Goal: Transaction & Acquisition: Purchase product/service

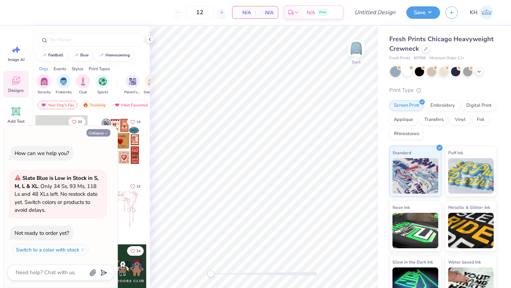
click at [102, 134] on button "Collapse" at bounding box center [99, 132] width 24 height 7
type textarea "x"
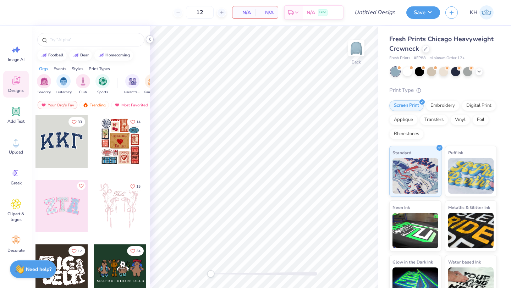
click at [149, 38] on icon at bounding box center [150, 40] width 6 height 6
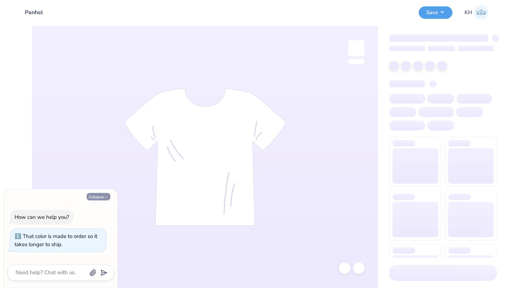
click at [103, 197] on button "Collapse" at bounding box center [99, 196] width 24 height 7
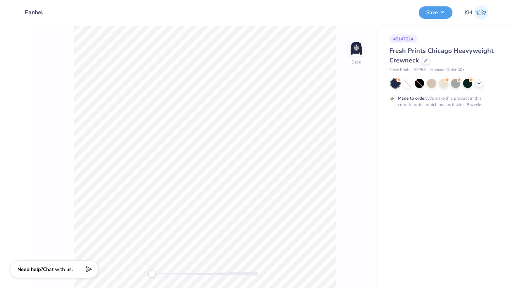
type textarea "x"
click at [482, 82] on icon at bounding box center [479, 83] width 6 height 6
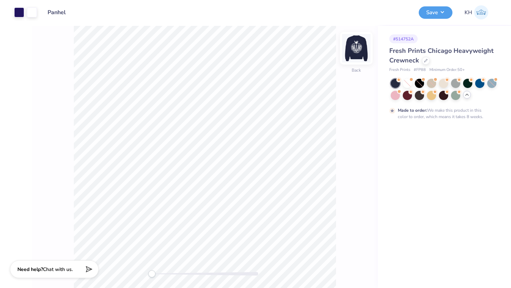
click at [358, 49] on img at bounding box center [356, 48] width 28 height 28
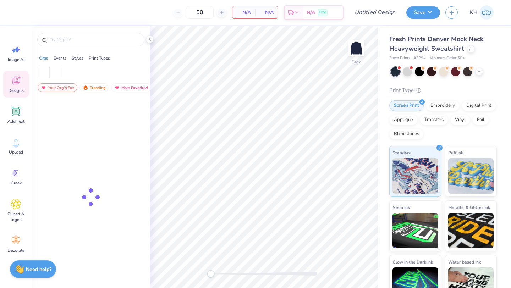
type input "50"
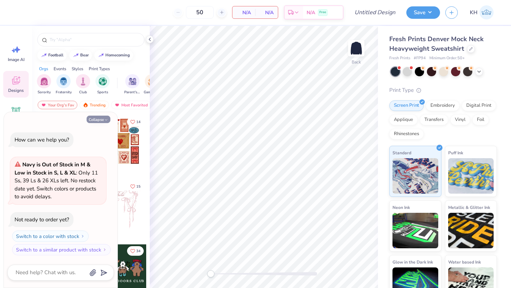
click at [103, 122] on button "Collapse" at bounding box center [99, 119] width 24 height 7
type textarea "x"
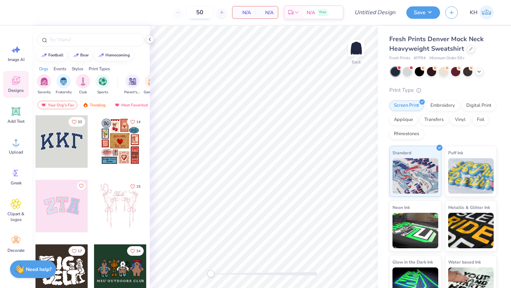
click at [206, 12] on input "50" at bounding box center [200, 12] width 28 height 13
type input "5"
click at [207, 12] on input "50" at bounding box center [200, 12] width 28 height 13
type input "5"
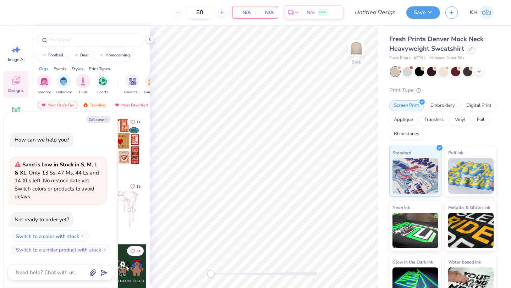
click at [208, 12] on input "50" at bounding box center [200, 12] width 28 height 13
type input "5"
type textarea "x"
type input "50"
type textarea "x"
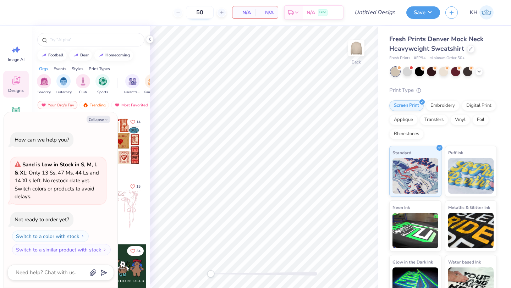
click at [205, 13] on input "50" at bounding box center [200, 12] width 28 height 13
type input "5"
type textarea "x"
type input "50"
type textarea "x"
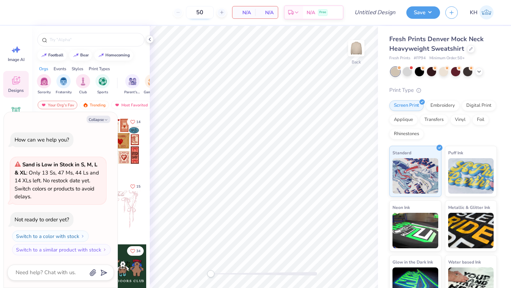
click at [202, 17] on input "50" at bounding box center [200, 12] width 28 height 13
type input "5"
type input "12"
type textarea "x"
type input "50"
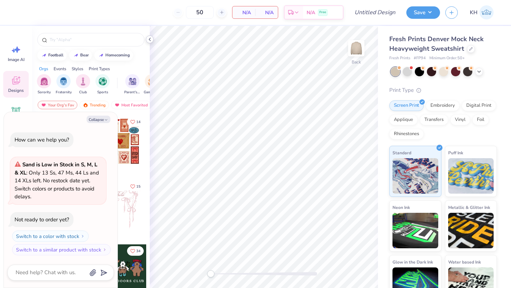
click at [151, 38] on icon at bounding box center [150, 40] width 6 height 6
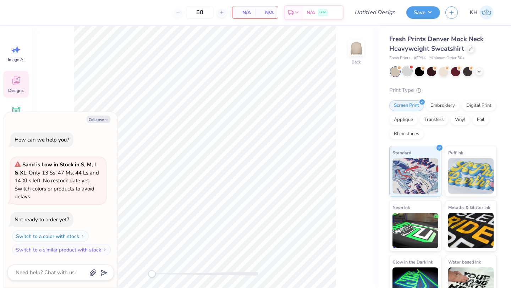
click at [410, 71] on div at bounding box center [407, 70] width 9 height 9
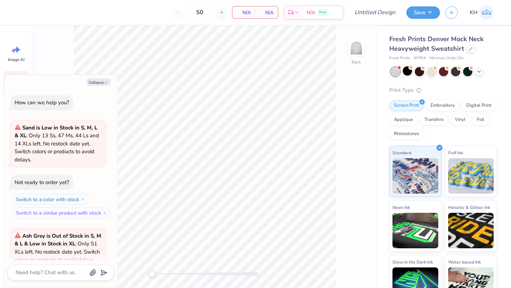
scroll to position [63, 0]
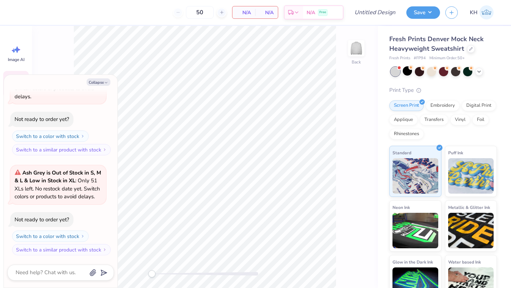
type textarea "x"
click at [208, 13] on input "50" at bounding box center [200, 12] width 28 height 13
type input "5"
type input "12"
type textarea "x"
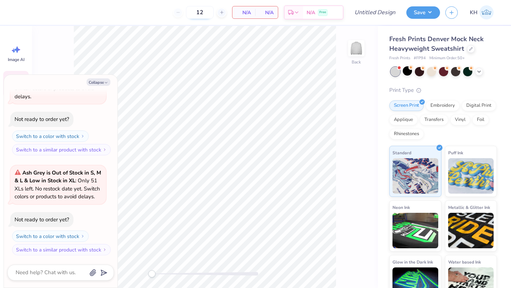
type input "50"
click at [447, 70] on div at bounding box center [443, 70] width 9 height 9
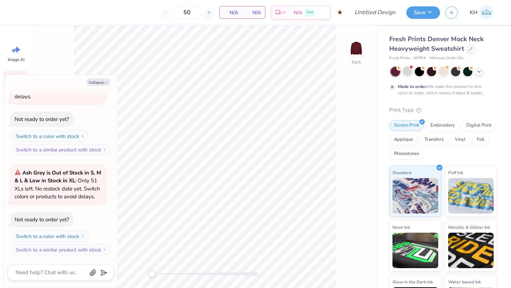
scroll to position [122, 0]
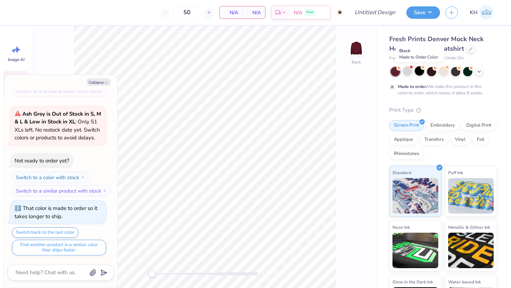
click at [421, 69] on icon at bounding box center [423, 67] width 5 height 5
click at [442, 71] on div at bounding box center [443, 70] width 9 height 9
click at [97, 82] on button "Collapse" at bounding box center [99, 81] width 24 height 7
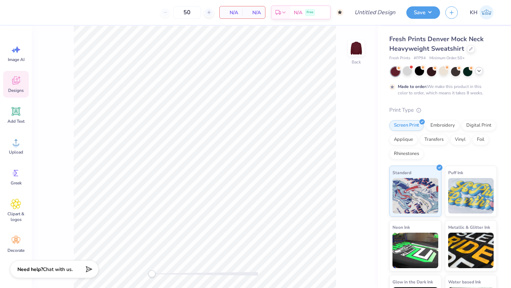
click at [480, 70] on icon at bounding box center [479, 71] width 6 height 6
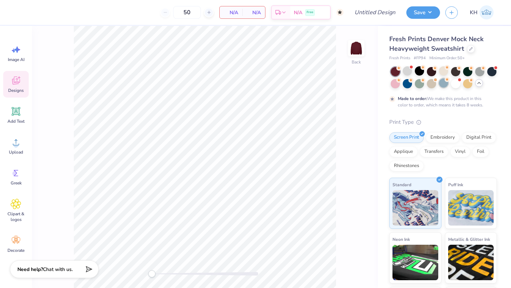
click at [444, 82] on div at bounding box center [443, 82] width 9 height 9
click at [427, 84] on div at bounding box center [431, 82] width 9 height 9
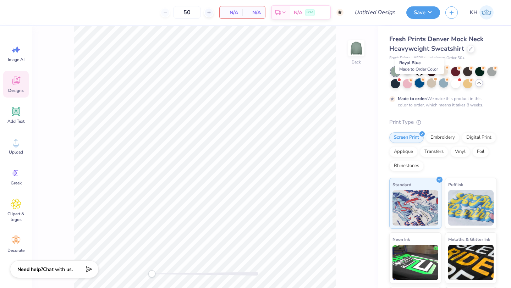
click at [415, 84] on div at bounding box center [419, 82] width 9 height 9
click at [404, 84] on div at bounding box center [407, 82] width 9 height 9
click at [406, 68] on div at bounding box center [407, 70] width 9 height 9
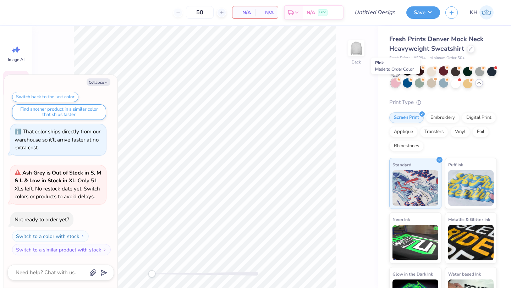
click at [396, 83] on div at bounding box center [395, 82] width 9 height 9
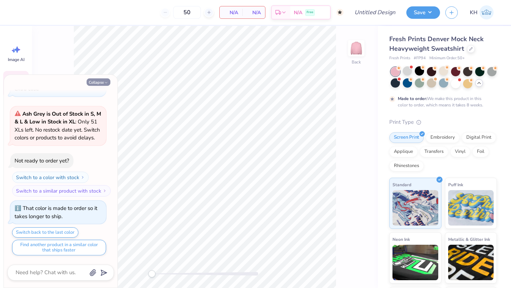
click at [99, 82] on button "Collapse" at bounding box center [99, 81] width 24 height 7
type textarea "x"
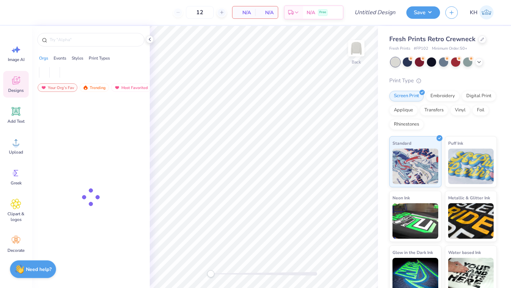
type input "50"
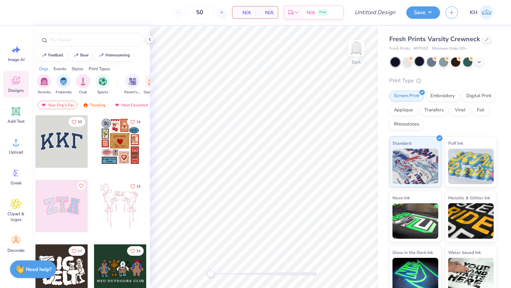
click at [418, 64] on div at bounding box center [419, 61] width 9 height 9
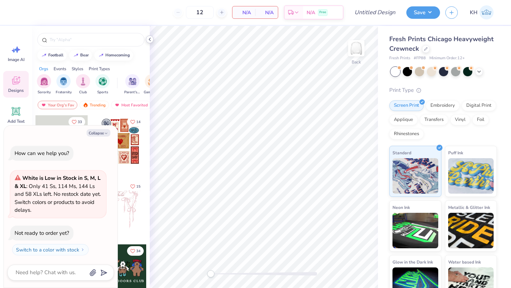
click at [151, 40] on icon at bounding box center [150, 40] width 6 height 6
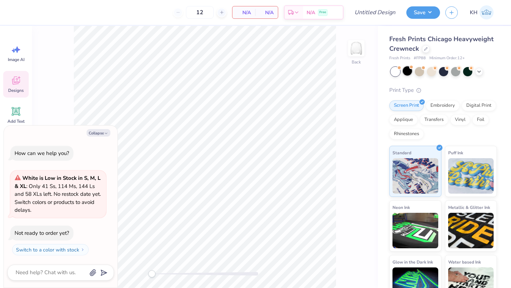
click at [408, 70] on div at bounding box center [407, 70] width 9 height 9
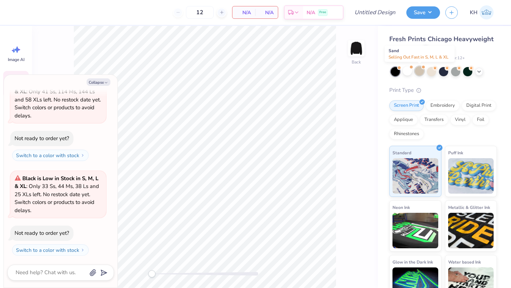
click at [420, 72] on div at bounding box center [419, 70] width 9 height 9
click at [432, 74] on div at bounding box center [431, 70] width 9 height 9
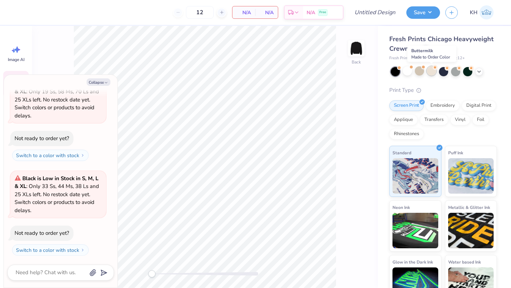
type textarea "x"
type input "50"
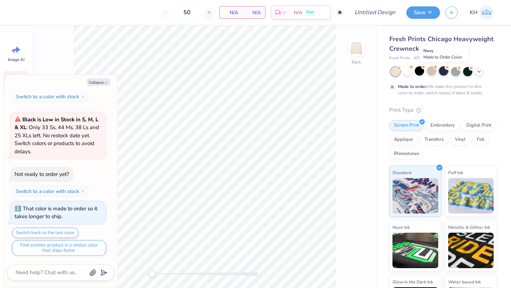
click at [444, 73] on div at bounding box center [443, 70] width 9 height 9
click at [410, 72] on div at bounding box center [407, 70] width 9 height 9
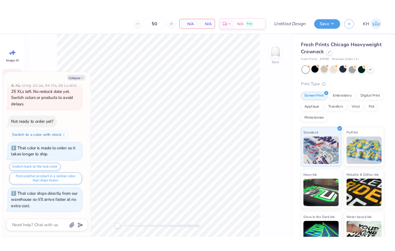
scroll to position [423, 0]
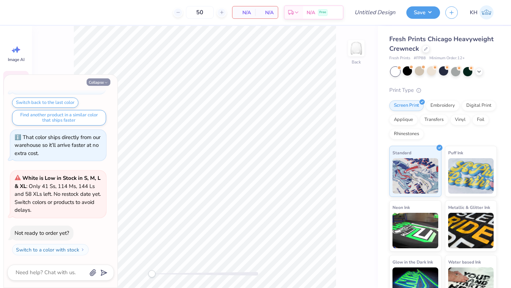
click at [104, 84] on icon "button" at bounding box center [106, 83] width 4 height 4
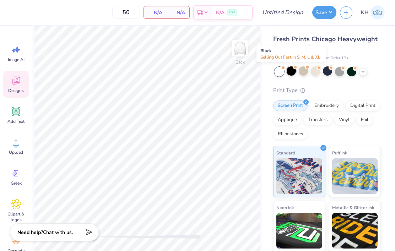
click at [292, 71] on div at bounding box center [291, 70] width 9 height 9
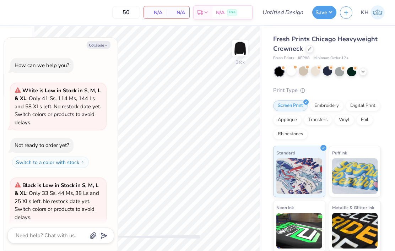
scroll to position [518, 0]
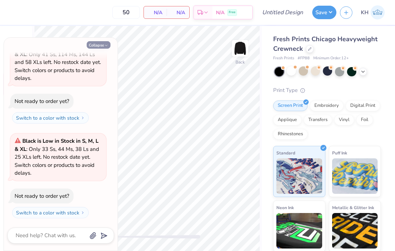
click at [100, 43] on button "Collapse" at bounding box center [99, 44] width 24 height 7
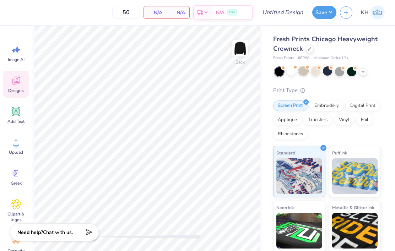
click at [304, 72] on div at bounding box center [303, 70] width 9 height 9
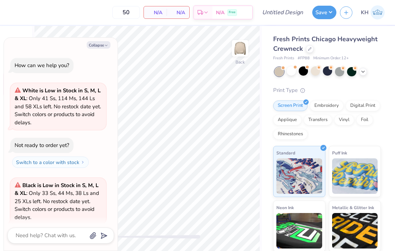
scroll to position [612, 0]
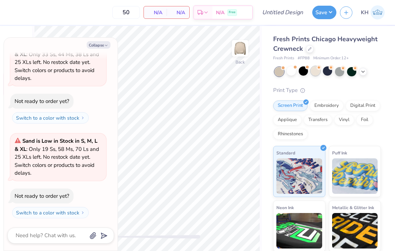
click at [314, 72] on div at bounding box center [315, 70] width 9 height 9
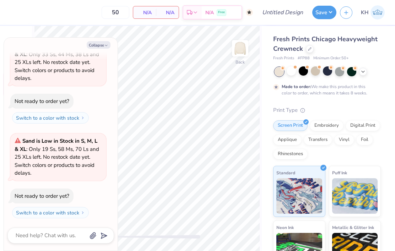
scroll to position [671, 0]
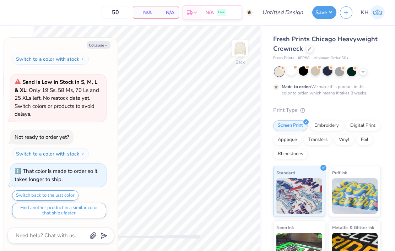
click at [326, 75] on div at bounding box center [327, 70] width 9 height 9
click at [339, 71] on div at bounding box center [339, 70] width 9 height 9
click at [353, 71] on div at bounding box center [351, 70] width 9 height 9
click at [362, 71] on polyline at bounding box center [362, 70] width 3 height 1
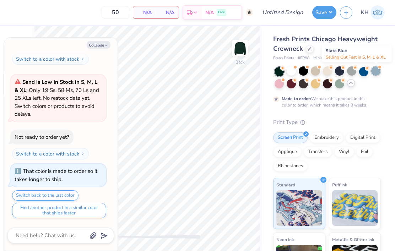
click at [374, 72] on div at bounding box center [375, 70] width 9 height 9
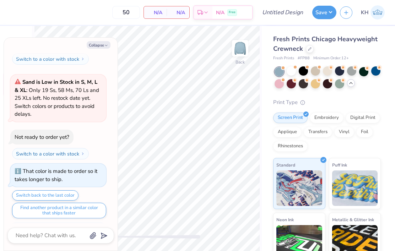
scroll to position [801, 0]
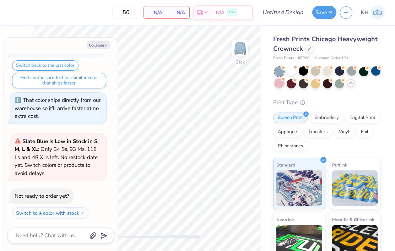
click at [280, 84] on div at bounding box center [278, 82] width 9 height 9
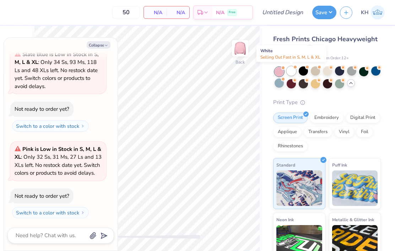
click at [290, 69] on div at bounding box center [291, 70] width 9 height 9
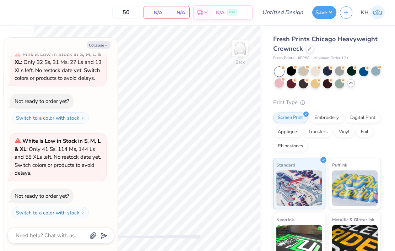
click at [302, 72] on div at bounding box center [303, 70] width 9 height 9
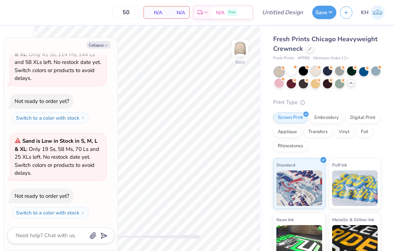
click at [314, 73] on div at bounding box center [315, 70] width 9 height 9
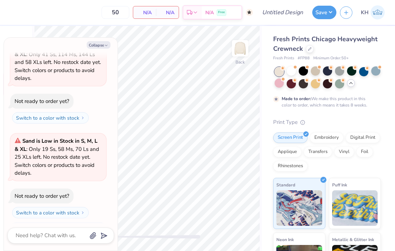
scroll to position [1137, 0]
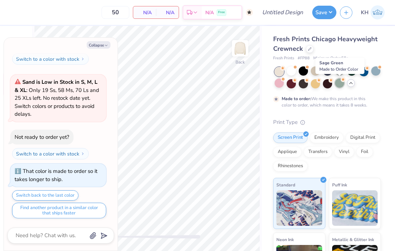
click at [341, 83] on div at bounding box center [339, 82] width 9 height 9
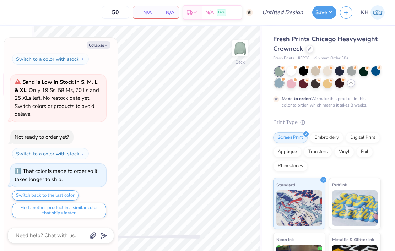
click at [280, 83] on div at bounding box center [278, 82] width 9 height 9
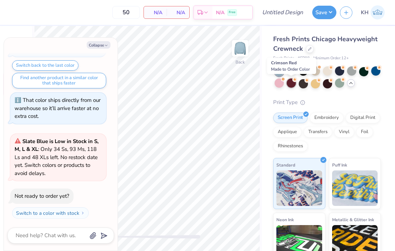
click at [293, 85] on div at bounding box center [291, 82] width 9 height 9
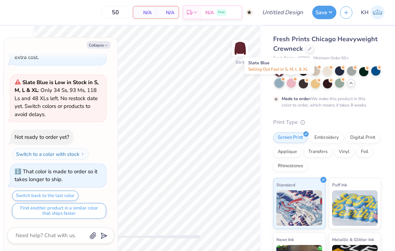
click at [281, 83] on div at bounding box center [278, 82] width 9 height 9
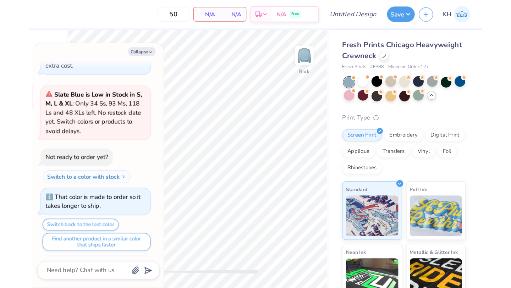
scroll to position [1456, 0]
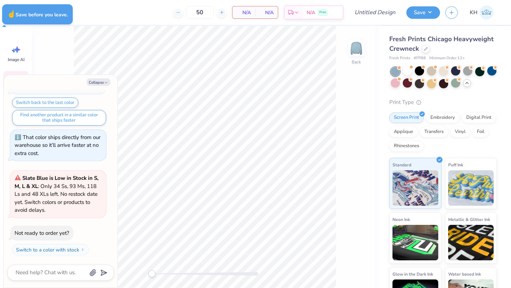
type textarea "x"
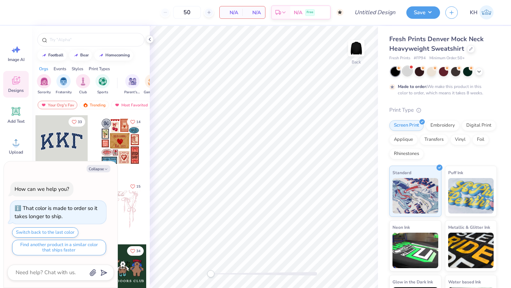
click at [407, 74] on div at bounding box center [407, 70] width 9 height 9
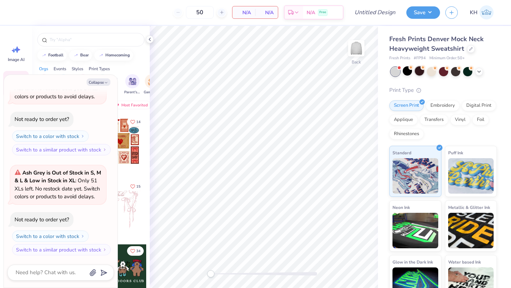
click at [422, 74] on div at bounding box center [419, 70] width 9 height 9
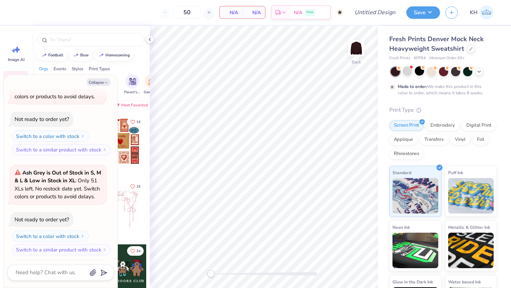
scroll to position [208, 0]
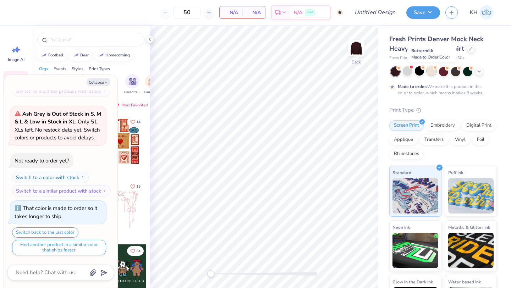
click at [432, 73] on div at bounding box center [431, 70] width 9 height 9
click at [478, 72] on icon at bounding box center [479, 71] width 6 height 6
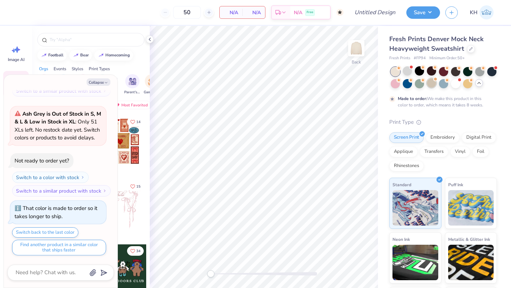
click at [431, 81] on div at bounding box center [431, 82] width 9 height 9
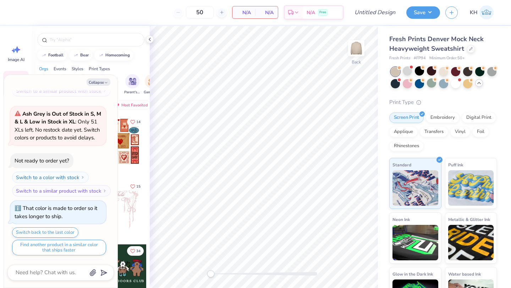
scroll to position [352, 0]
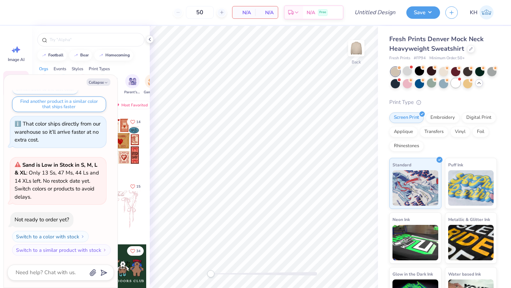
click at [457, 85] on div at bounding box center [455, 82] width 9 height 9
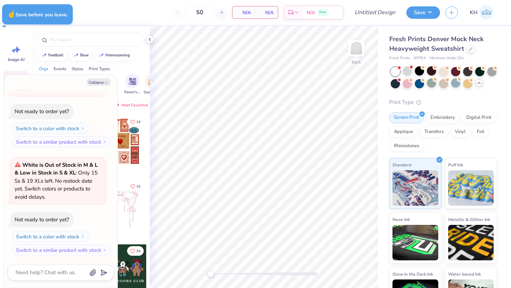
type textarea "x"
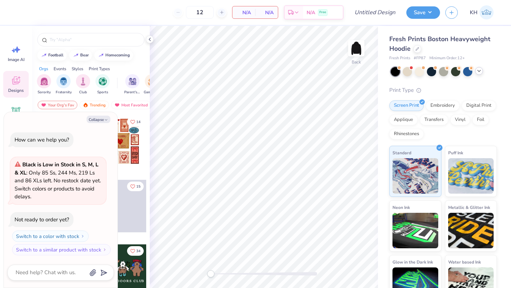
click at [480, 71] on icon at bounding box center [479, 71] width 6 height 6
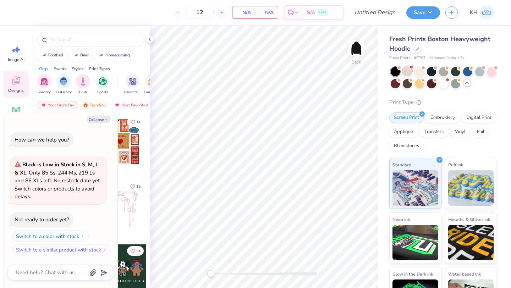
click at [407, 69] on div at bounding box center [407, 70] width 9 height 9
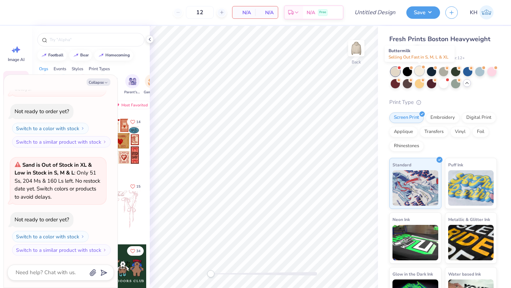
click at [419, 70] on div at bounding box center [419, 70] width 9 height 9
click at [430, 70] on div at bounding box center [431, 70] width 9 height 9
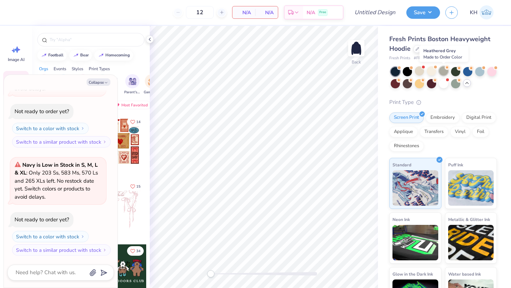
click at [444, 70] on div at bounding box center [443, 70] width 9 height 9
type textarea "x"
type input "50"
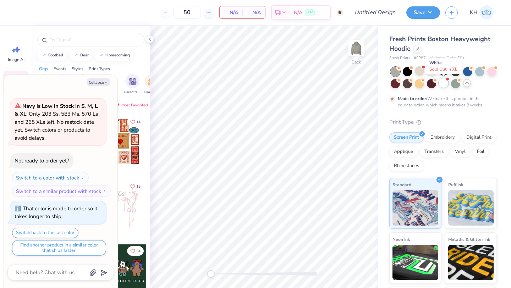
click at [444, 84] on div at bounding box center [443, 82] width 9 height 9
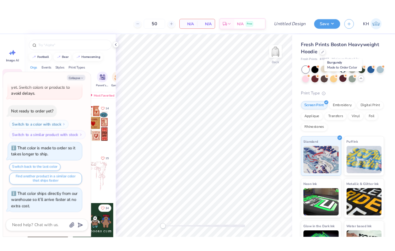
scroll to position [490, 0]
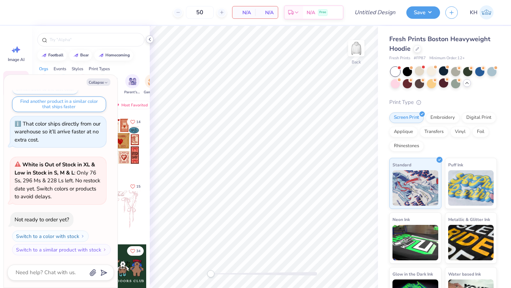
click at [149, 39] on icon at bounding box center [150, 40] width 6 height 6
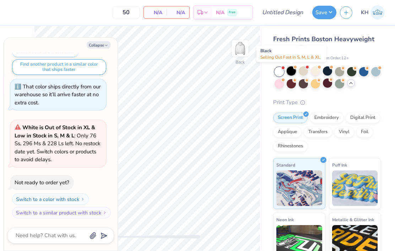
click at [291, 73] on div at bounding box center [291, 70] width 9 height 9
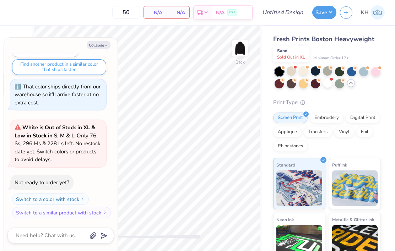
scroll to position [599, 0]
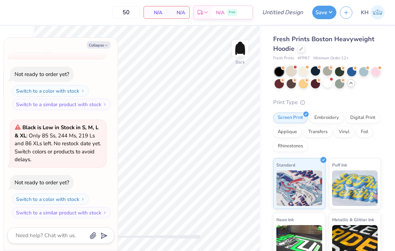
click at [291, 72] on div at bounding box center [291, 70] width 9 height 9
click at [302, 73] on div at bounding box center [303, 70] width 9 height 9
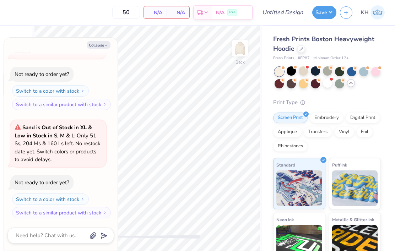
scroll to position [815, 0]
click at [289, 73] on div at bounding box center [291, 70] width 9 height 9
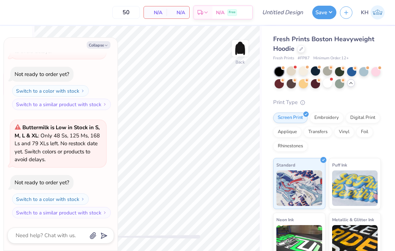
scroll to position [923, 0]
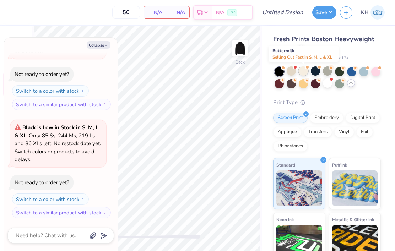
click at [303, 72] on div at bounding box center [303, 70] width 9 height 9
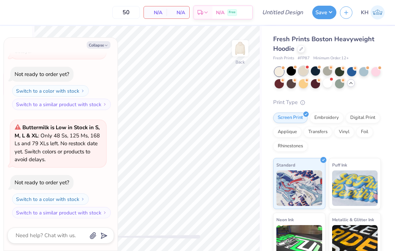
click at [302, 71] on div at bounding box center [303, 70] width 9 height 9
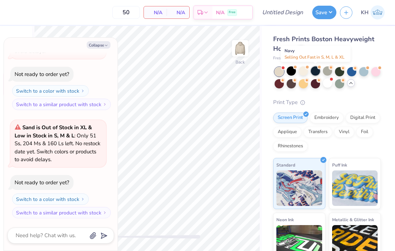
click at [316, 70] on div at bounding box center [315, 70] width 9 height 9
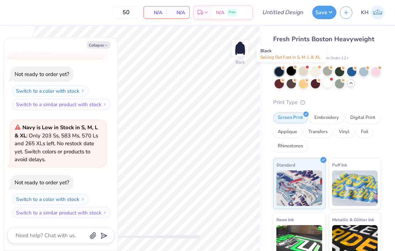
click at [292, 67] on div at bounding box center [291, 70] width 9 height 9
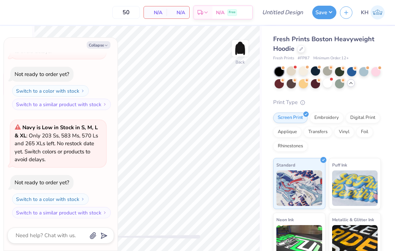
scroll to position [1357, 0]
click at [363, 70] on div at bounding box center [363, 70] width 9 height 9
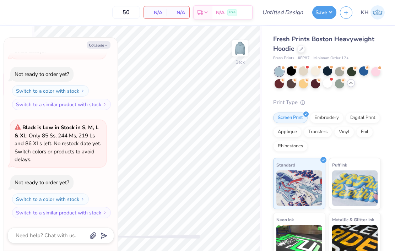
scroll to position [1465, 0]
click at [375, 73] on div at bounding box center [375, 70] width 9 height 9
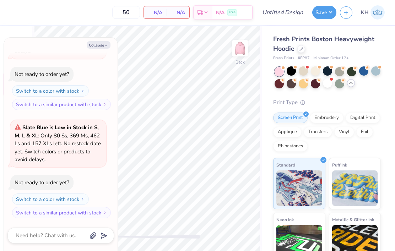
scroll to position [1573, 0]
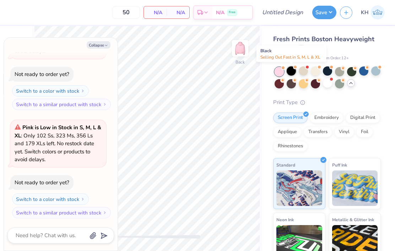
click at [293, 72] on div at bounding box center [291, 70] width 9 height 9
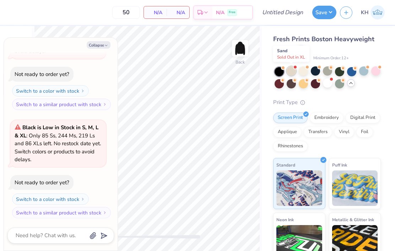
click at [291, 72] on div at bounding box center [291, 70] width 9 height 9
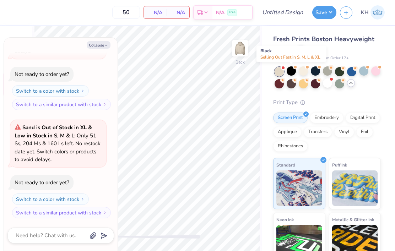
click at [291, 72] on div at bounding box center [291, 70] width 9 height 9
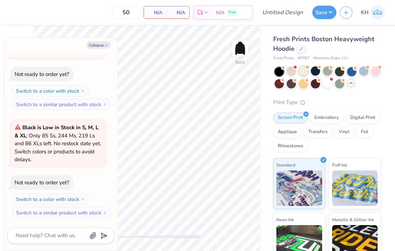
click at [307, 70] on div at bounding box center [303, 70] width 9 height 9
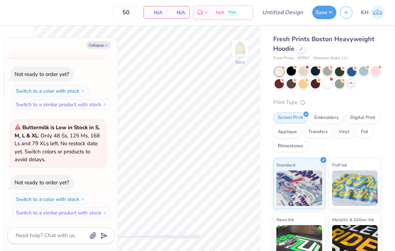
click at [325, 86] on div at bounding box center [327, 82] width 9 height 9
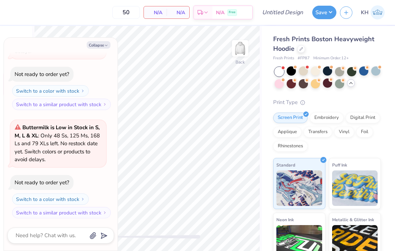
scroll to position [2115, 0]
click at [96, 44] on button "Collapse" at bounding box center [99, 44] width 24 height 7
type textarea "x"
click at [96, 44] on button "Collapse" at bounding box center [99, 44] width 24 height 7
